Goal: Navigation & Orientation: Understand site structure

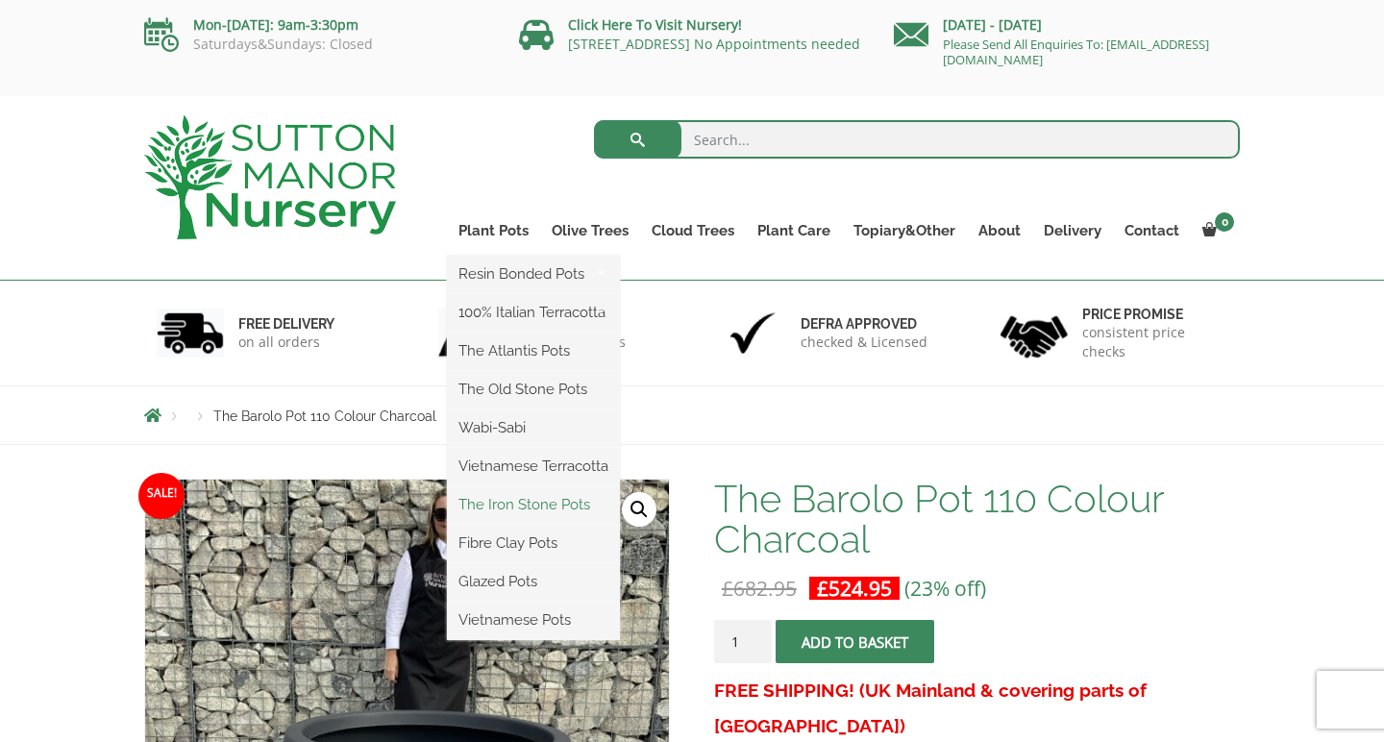
click at [549, 507] on link "The Iron Stone Pots" at bounding box center [533, 504] width 173 height 29
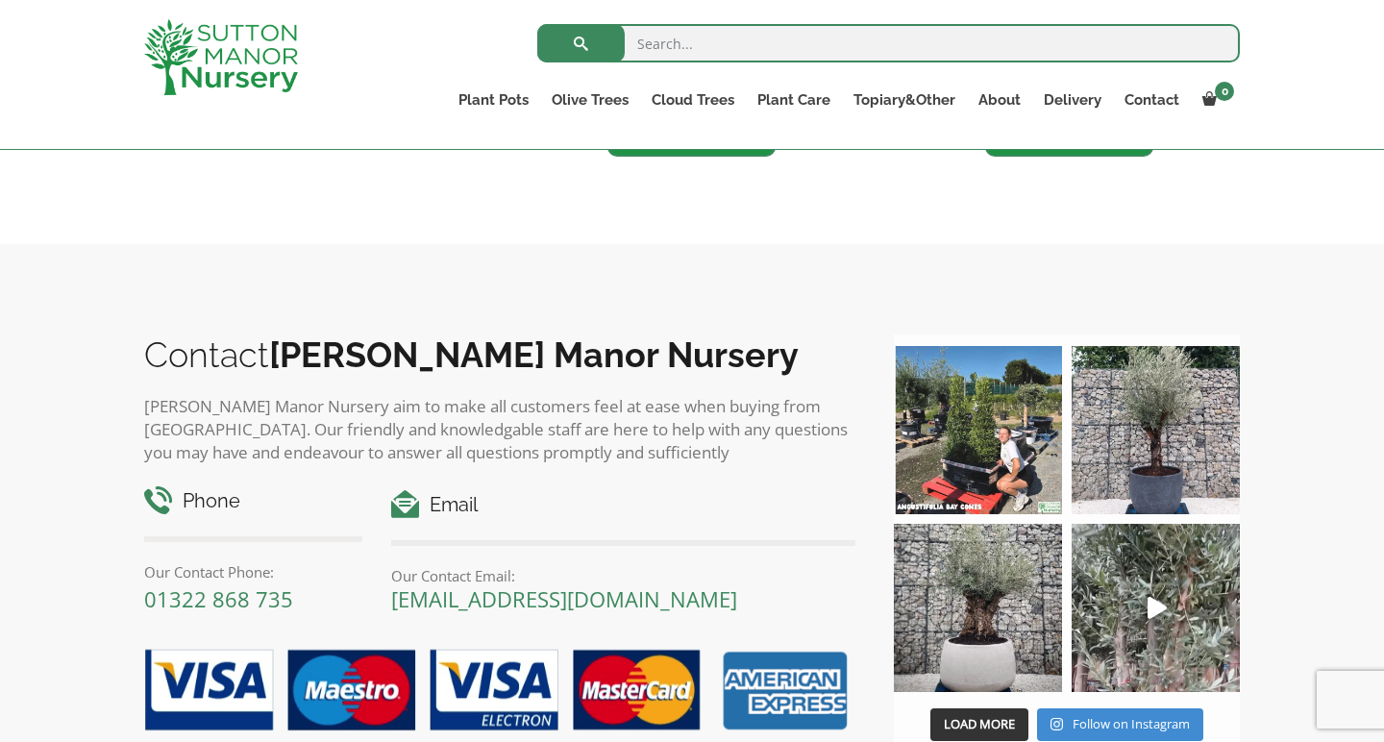
scroll to position [1682, 0]
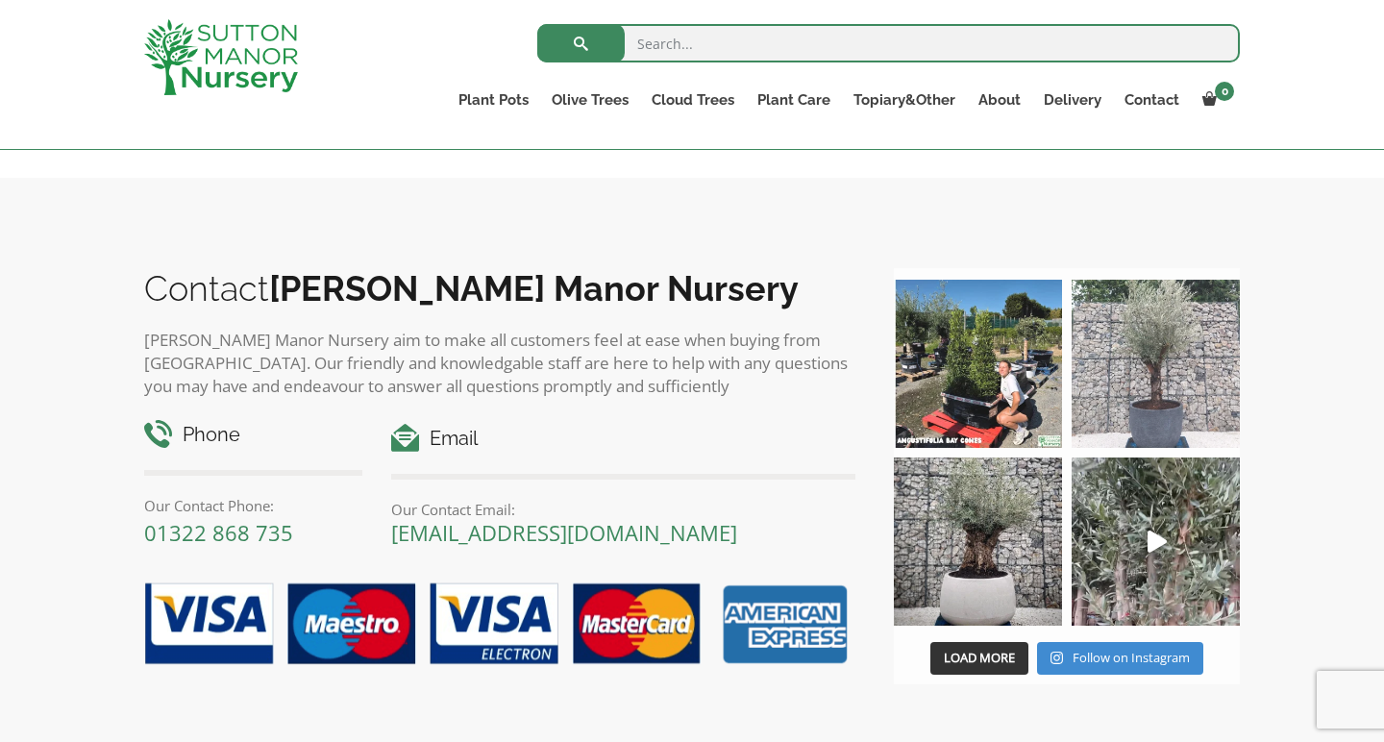
click at [1165, 375] on img at bounding box center [1156, 364] width 168 height 168
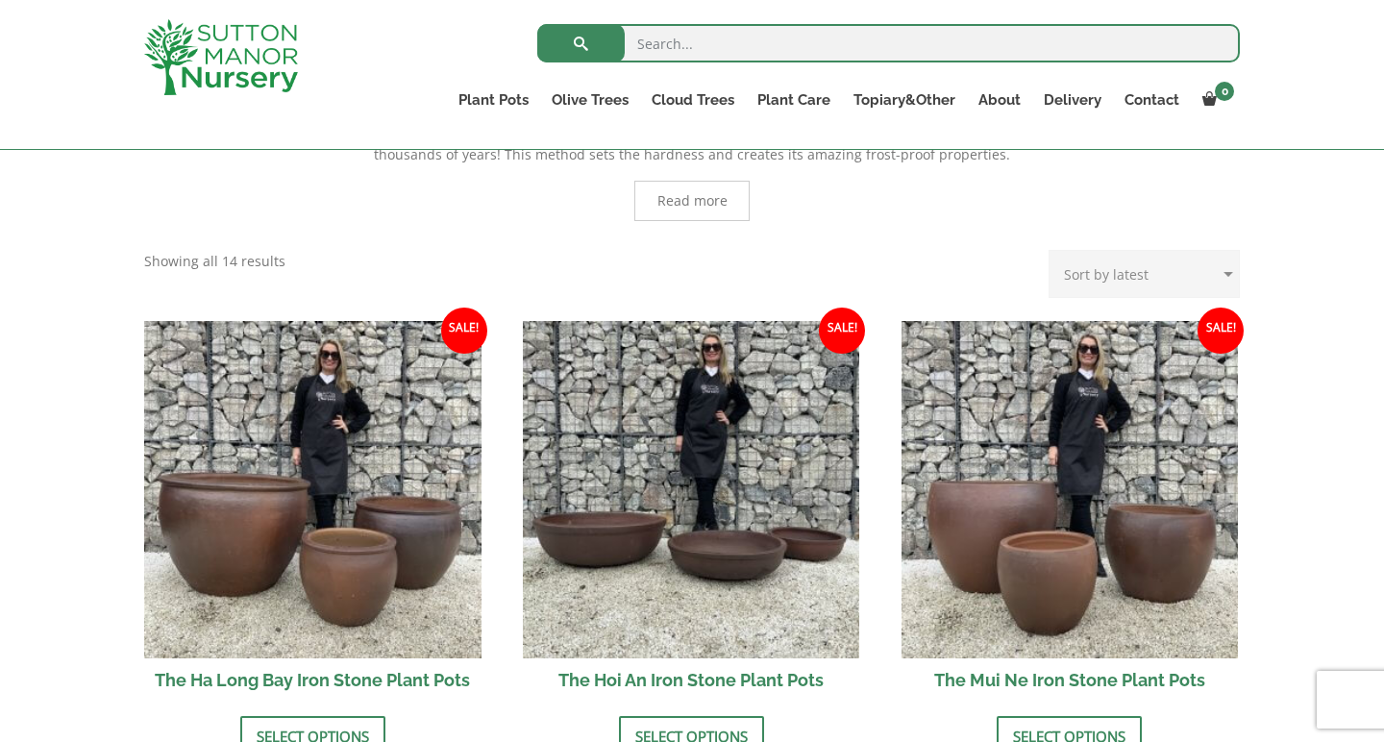
scroll to position [383, 0]
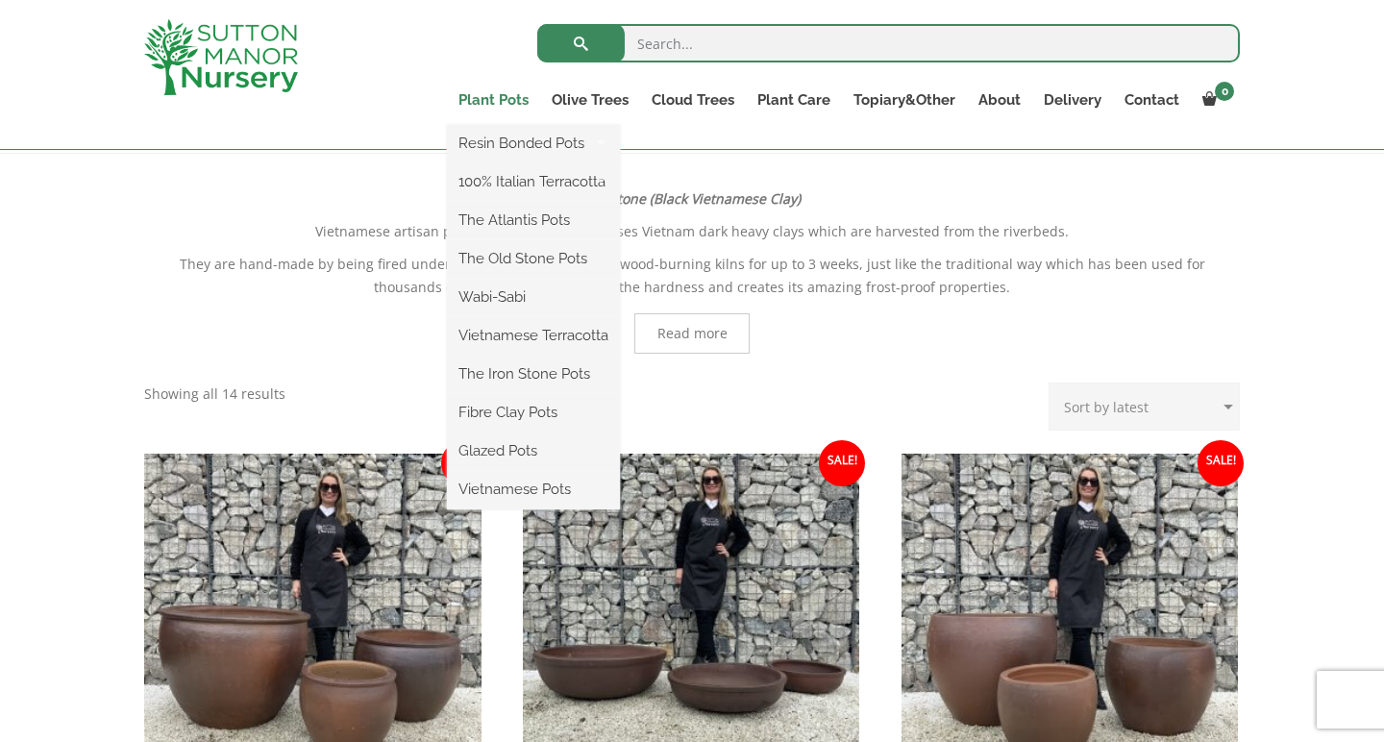
click at [480, 102] on link "Plant Pots" at bounding box center [493, 100] width 93 height 27
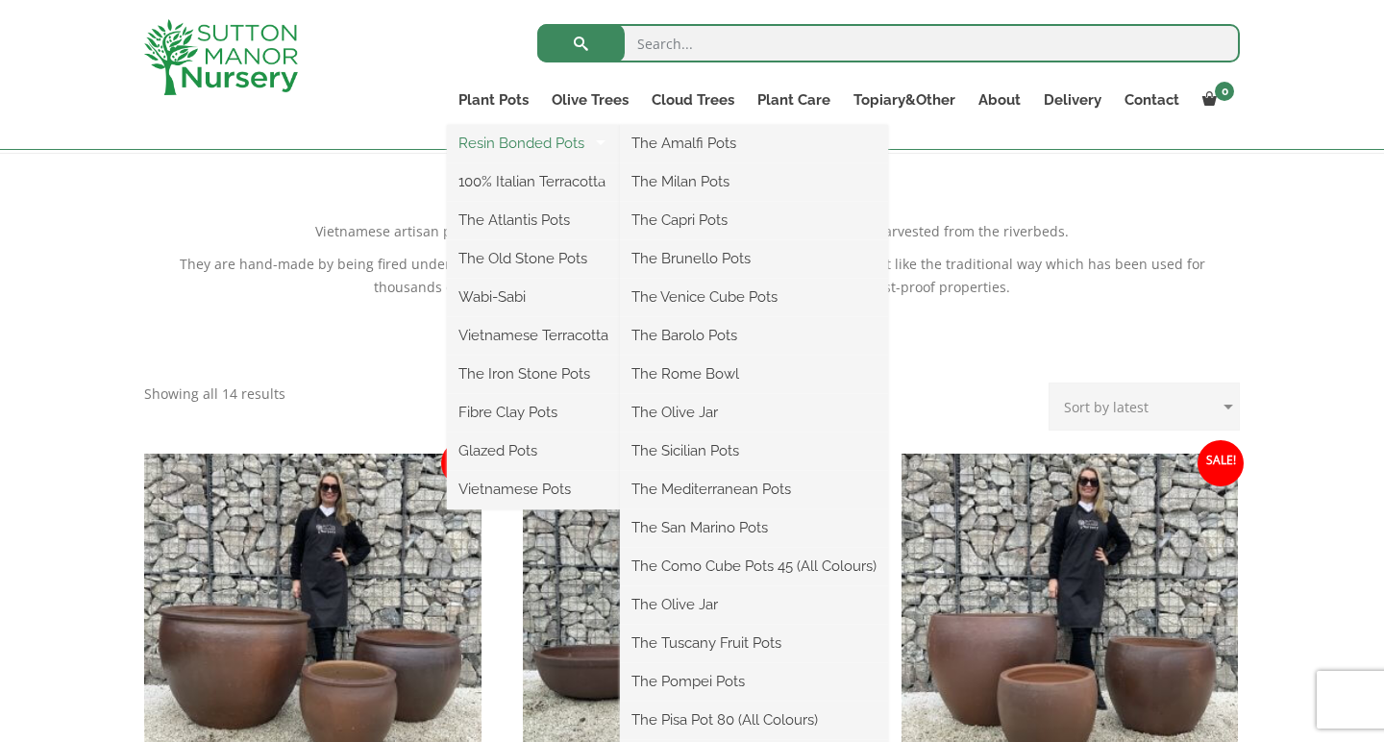
click at [498, 137] on link "Resin Bonded Pots" at bounding box center [533, 143] width 173 height 29
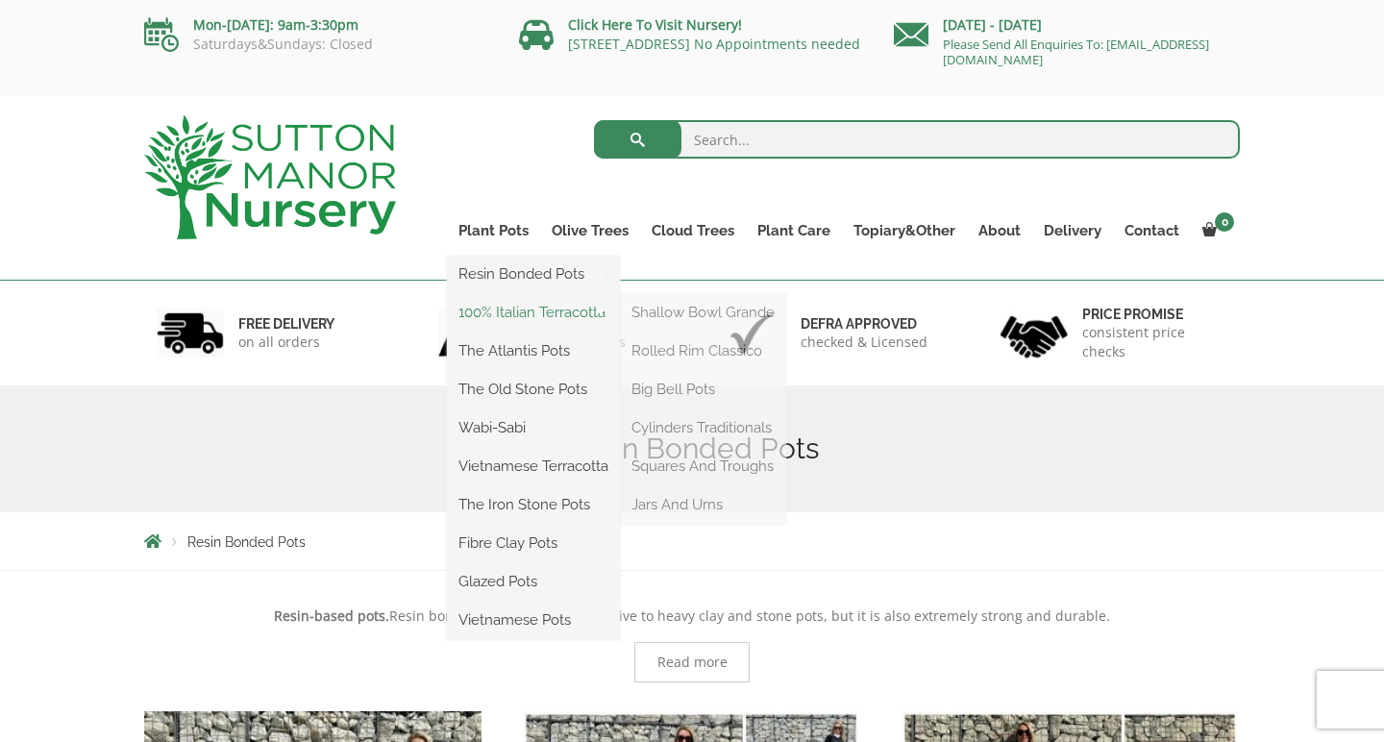
click at [531, 312] on link "100% Italian Terracotta" at bounding box center [533, 312] width 173 height 29
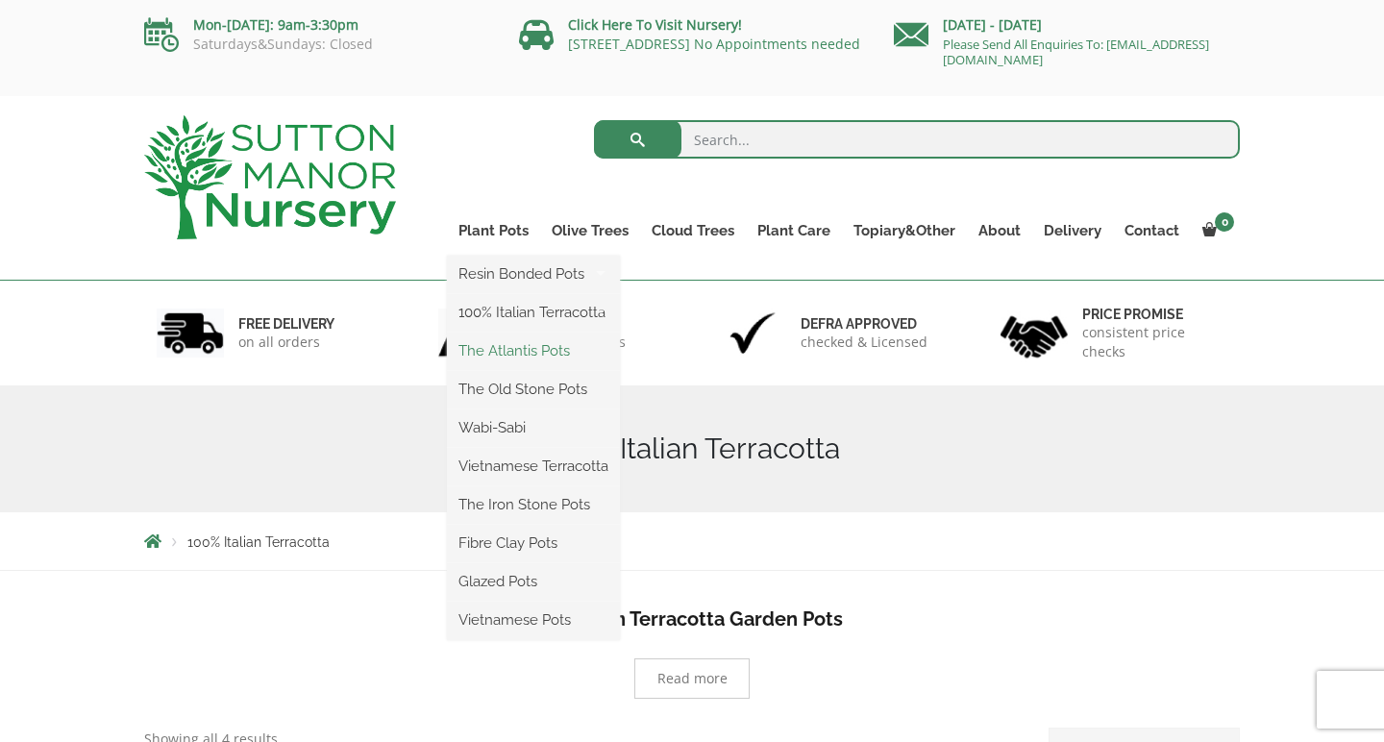
click at [515, 353] on link "The Atlantis Pots" at bounding box center [533, 350] width 173 height 29
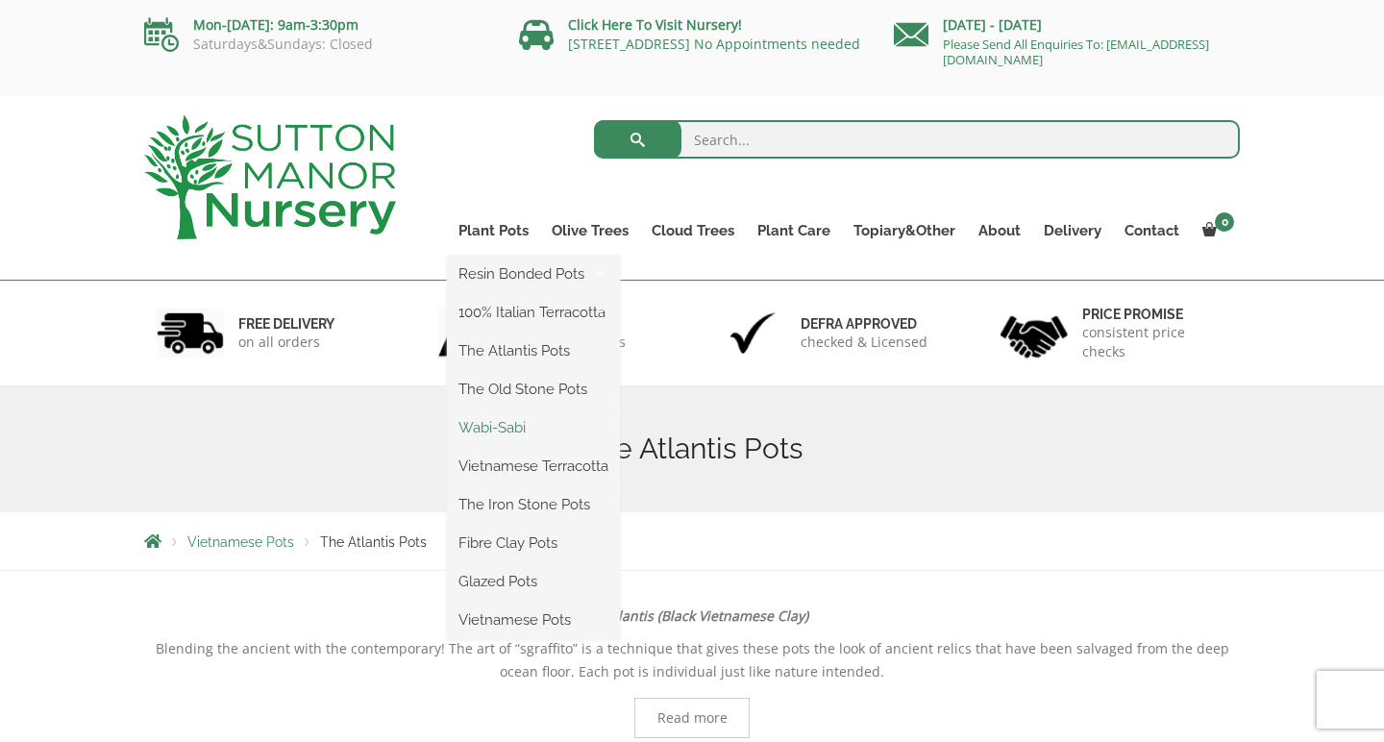
click at [497, 425] on link "Wabi-Sabi" at bounding box center [533, 427] width 173 height 29
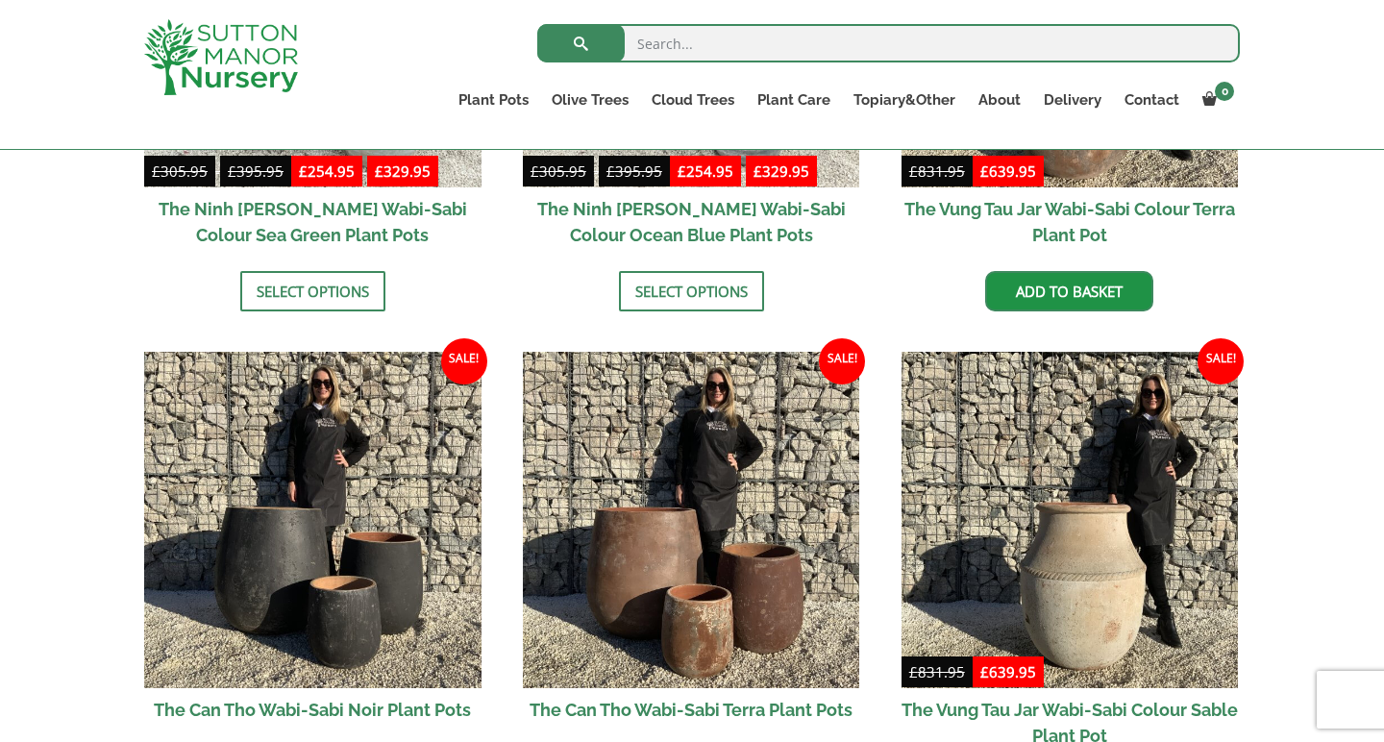
scroll to position [1794, 0]
